Goal: Information Seeking & Learning: Learn about a topic

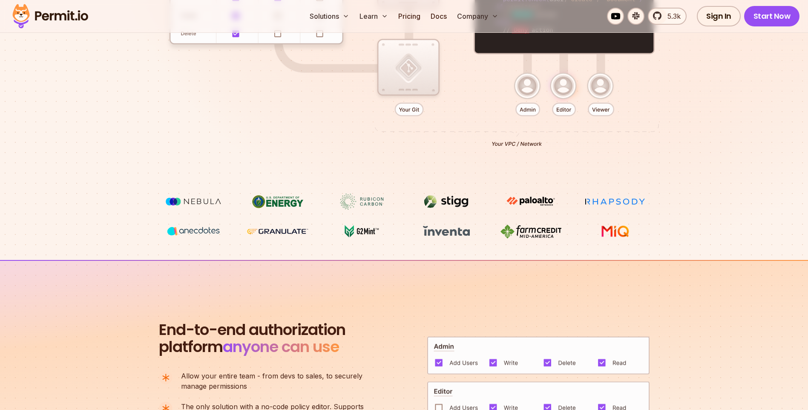
scroll to position [213, 0]
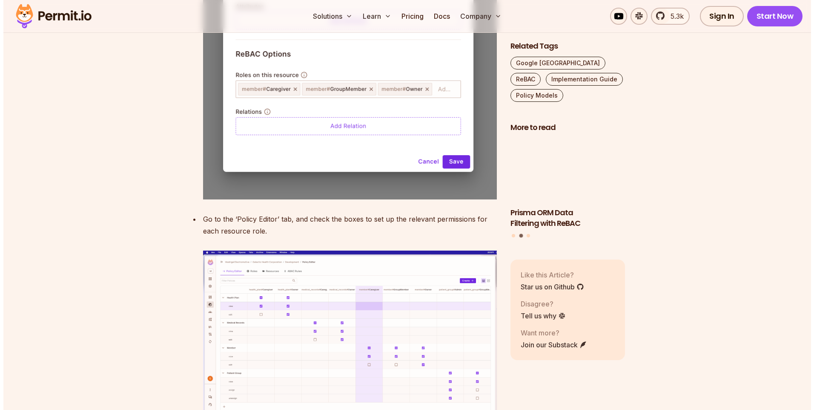
scroll to position [3834, 0]
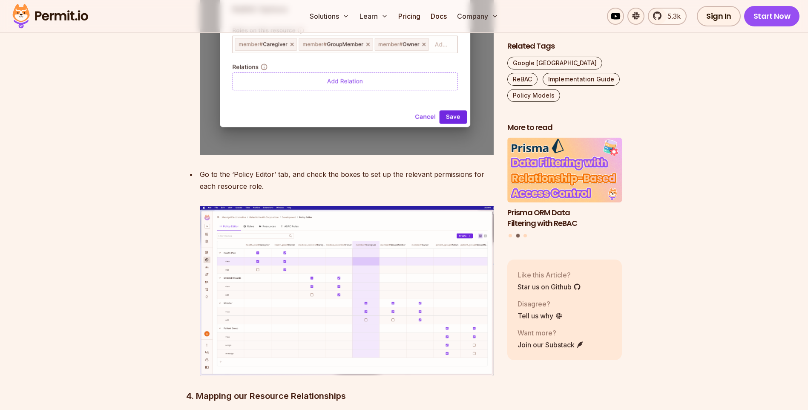
click at [330, 206] on img at bounding box center [347, 290] width 294 height 169
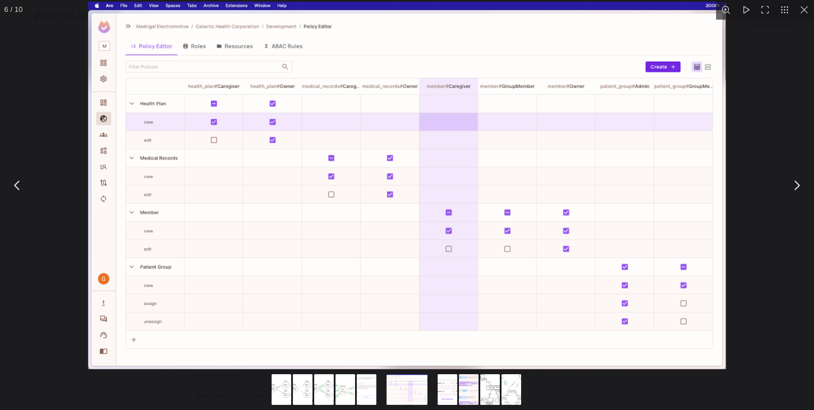
click at [330, 204] on img "You can close this modal content with the ESC key" at bounding box center [407, 185] width 638 height 367
